Goal: Task Accomplishment & Management: Use online tool/utility

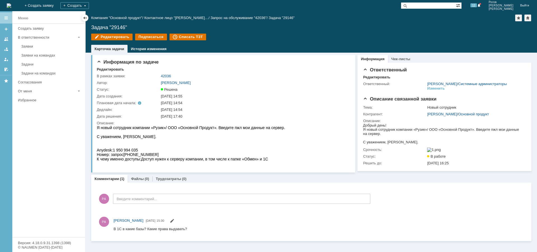
click at [170, 188] on div "Комментарии Добавить комментарий РА Введите комментарий... 1 Всего комментариев…" at bounding box center [311, 211] width 440 height 58
click at [170, 181] on div "Трудозатраты (0)" at bounding box center [170, 178] width 37 height 8
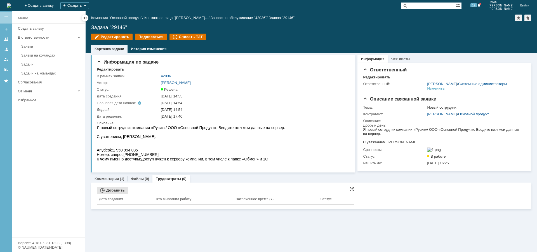
click at [117, 193] on div "Добавить" at bounding box center [112, 190] width 31 height 7
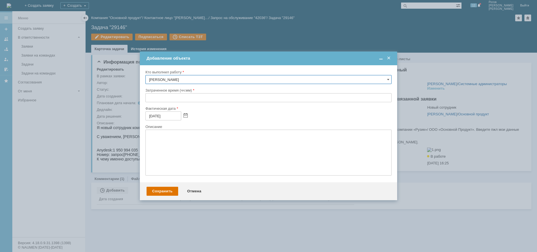
click at [178, 99] on input "text" at bounding box center [268, 97] width 246 height 9
type input "00:30"
drag, startPoint x: 162, startPoint y: 191, endPoint x: 161, endPoint y: 188, distance: 3.1
click at [161, 188] on div "Сохранить" at bounding box center [162, 190] width 32 height 9
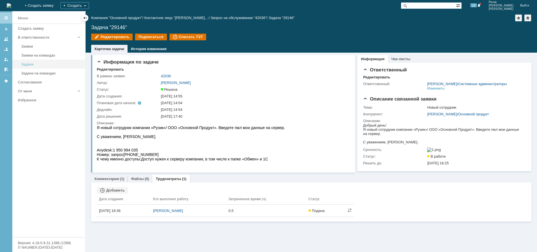
click at [36, 64] on div "Задачи" at bounding box center [51, 64] width 60 height 4
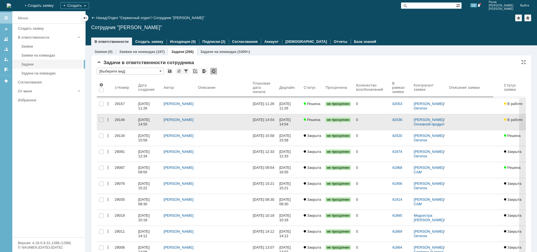
click at [118, 120] on div "29146" at bounding box center [124, 119] width 19 height 4
click at [118, 117] on link "29146" at bounding box center [123, 122] width 23 height 16
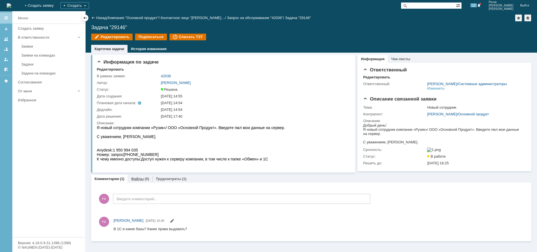
click at [140, 181] on link "Файлы" at bounding box center [137, 178] width 13 height 4
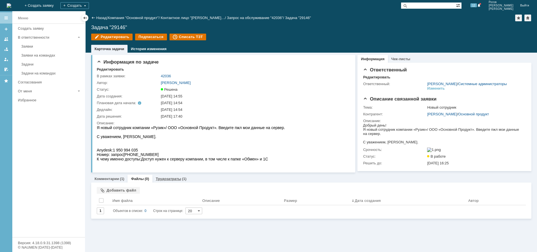
click at [170, 182] on div "Трудозатраты (1)" at bounding box center [170, 178] width 37 height 8
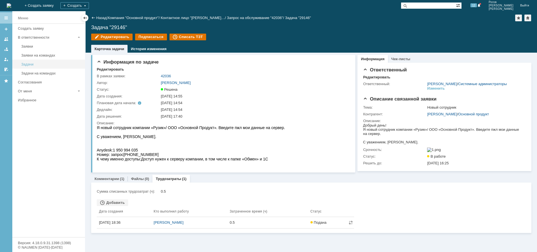
click at [29, 64] on div "Задачи" at bounding box center [51, 64] width 60 height 4
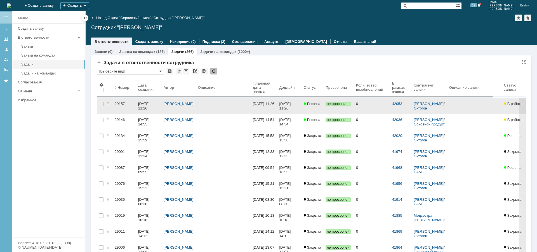
click at [121, 103] on div "29157" at bounding box center [124, 103] width 19 height 4
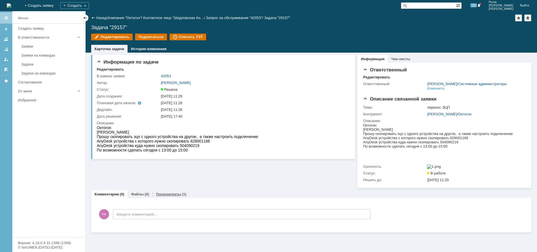
click at [165, 196] on link "Трудозатраты" at bounding box center [168, 194] width 25 height 4
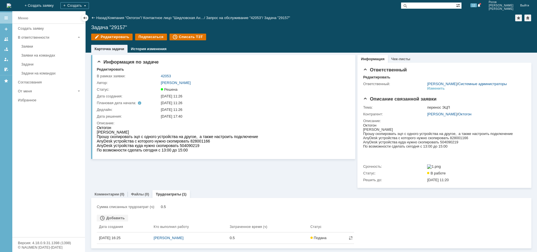
scroll to position [5, 0]
click at [30, 63] on div "Задачи" at bounding box center [51, 64] width 60 height 4
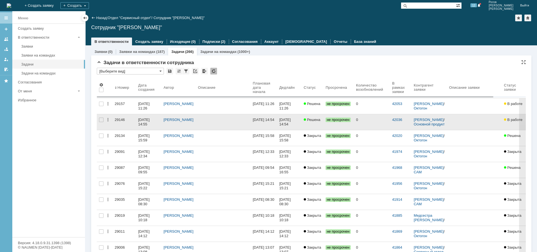
click at [117, 119] on div "29146" at bounding box center [124, 119] width 19 height 4
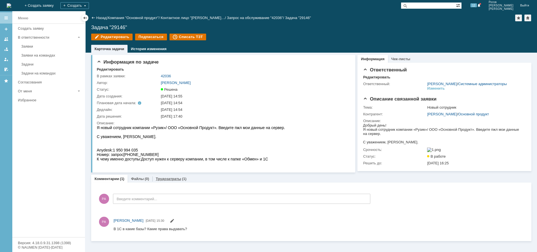
click at [167, 181] on link "Трудозатраты" at bounding box center [168, 178] width 25 height 4
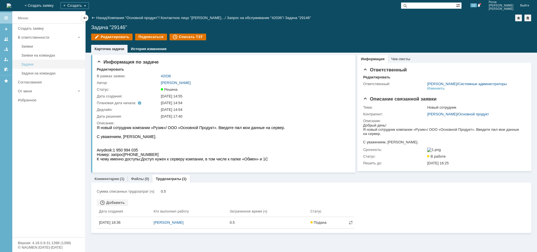
click at [29, 65] on div "Задачи" at bounding box center [51, 64] width 60 height 4
